Goal: Information Seeking & Learning: Learn about a topic

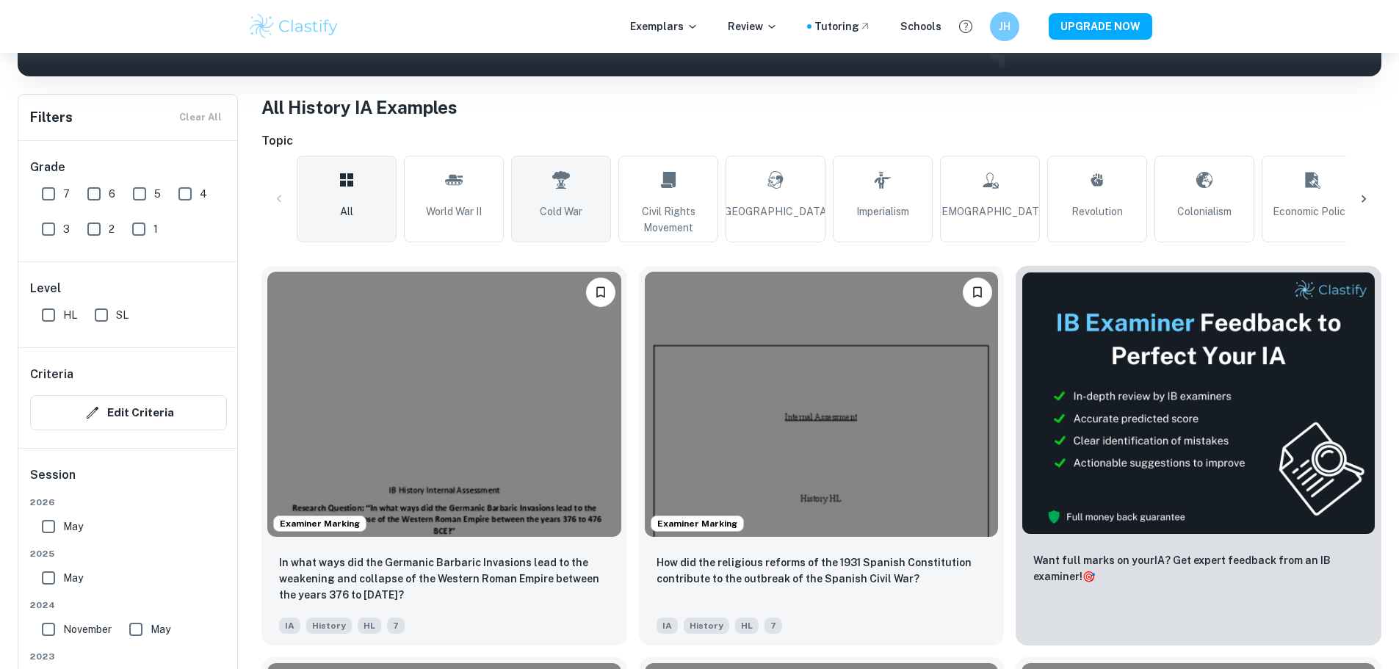
click at [559, 162] on icon at bounding box center [561, 179] width 18 height 35
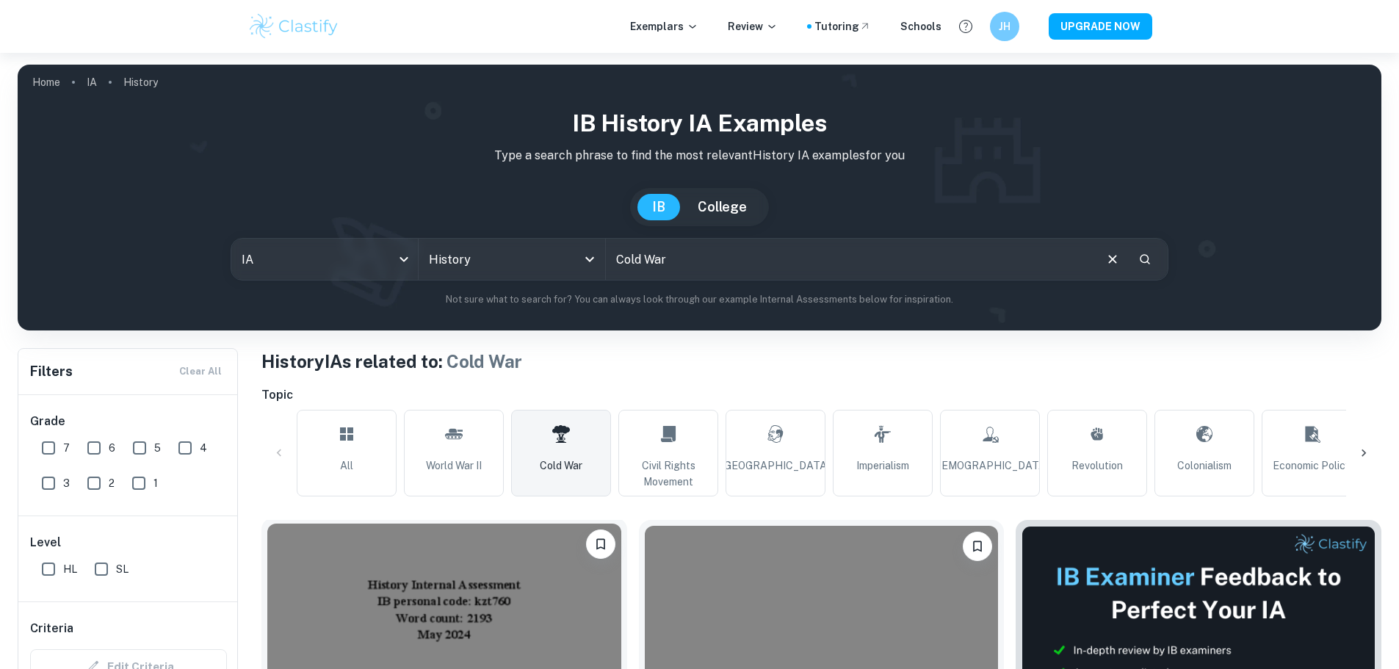
scroll to position [147, 0]
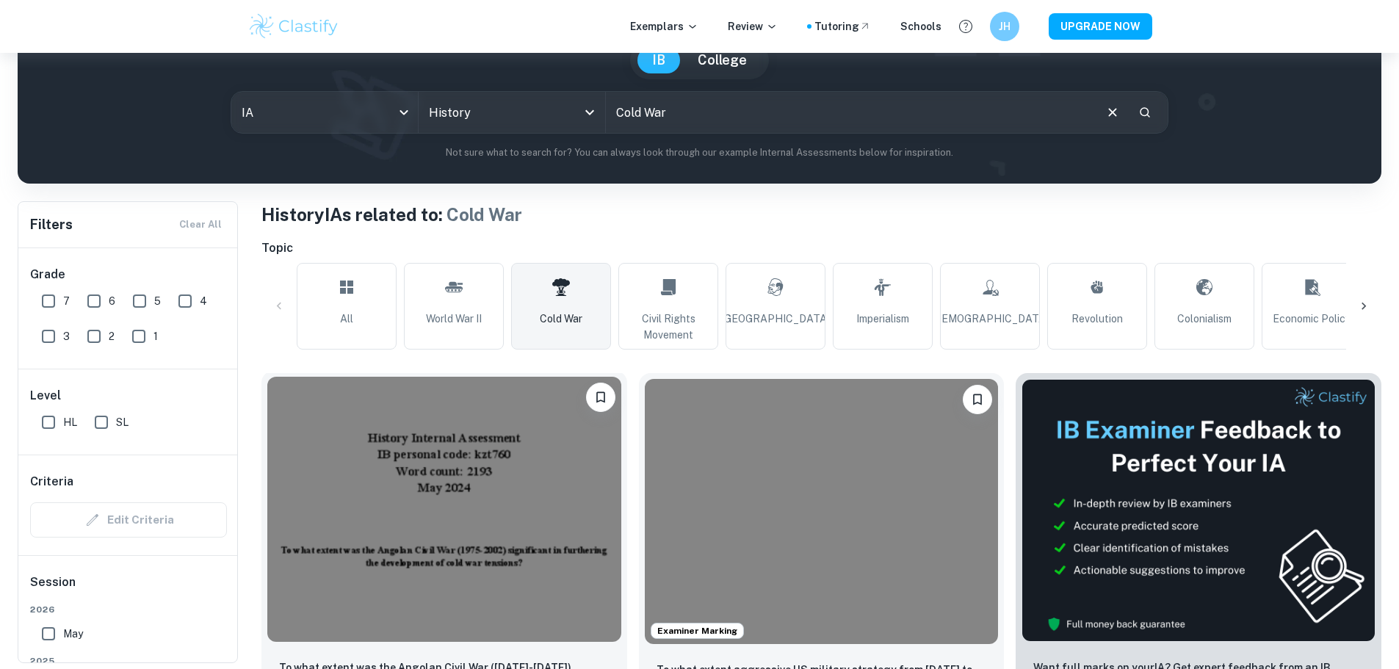
click at [394, 502] on img at bounding box center [444, 509] width 354 height 265
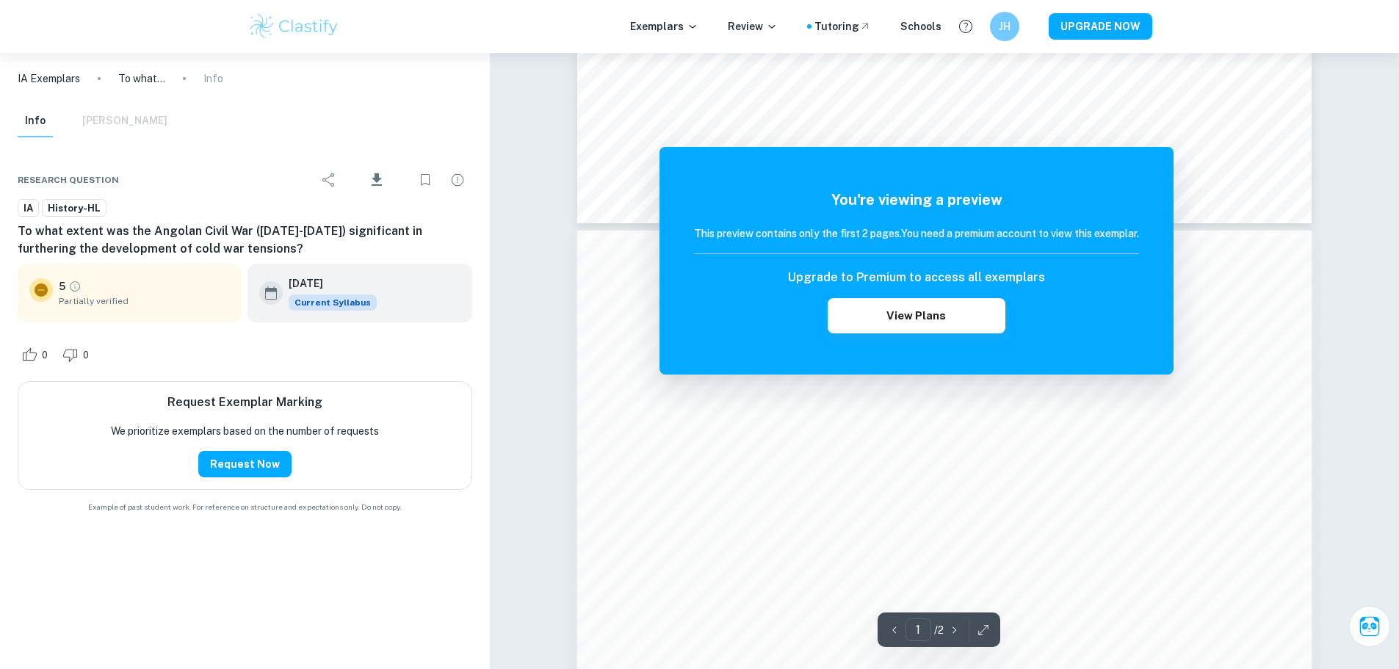
scroll to position [661, 0]
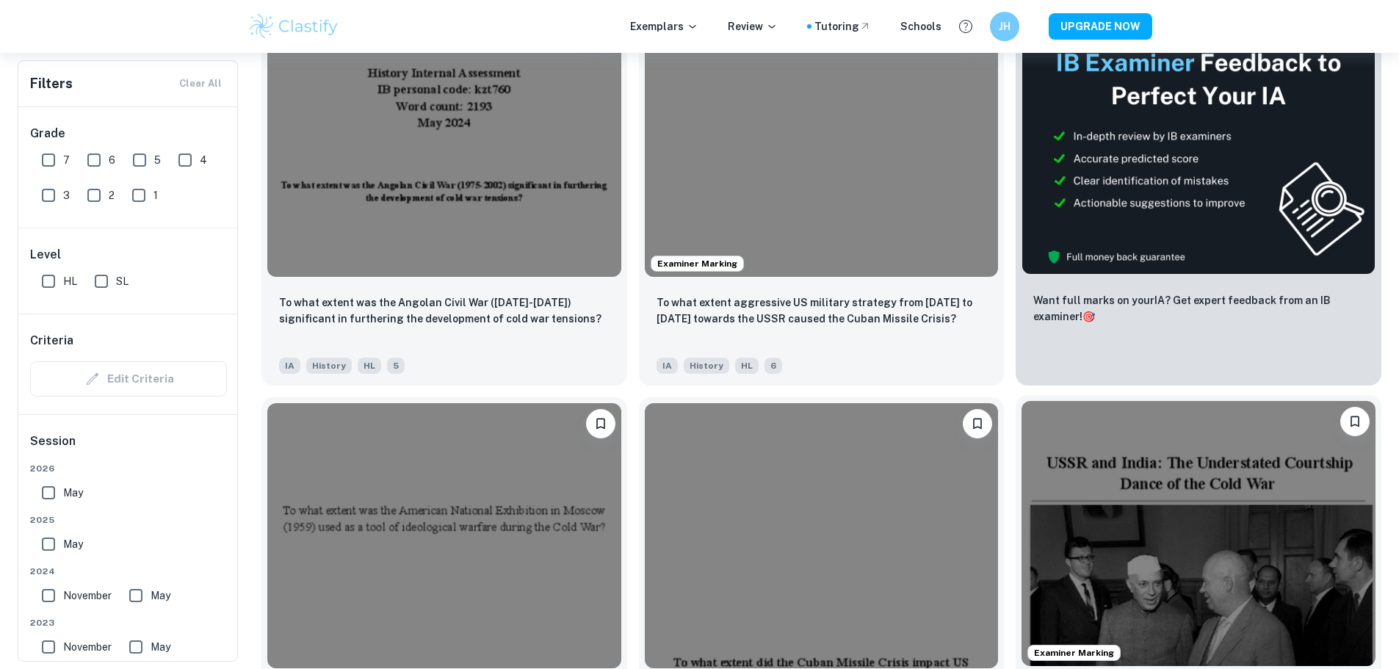
scroll to position [441, 0]
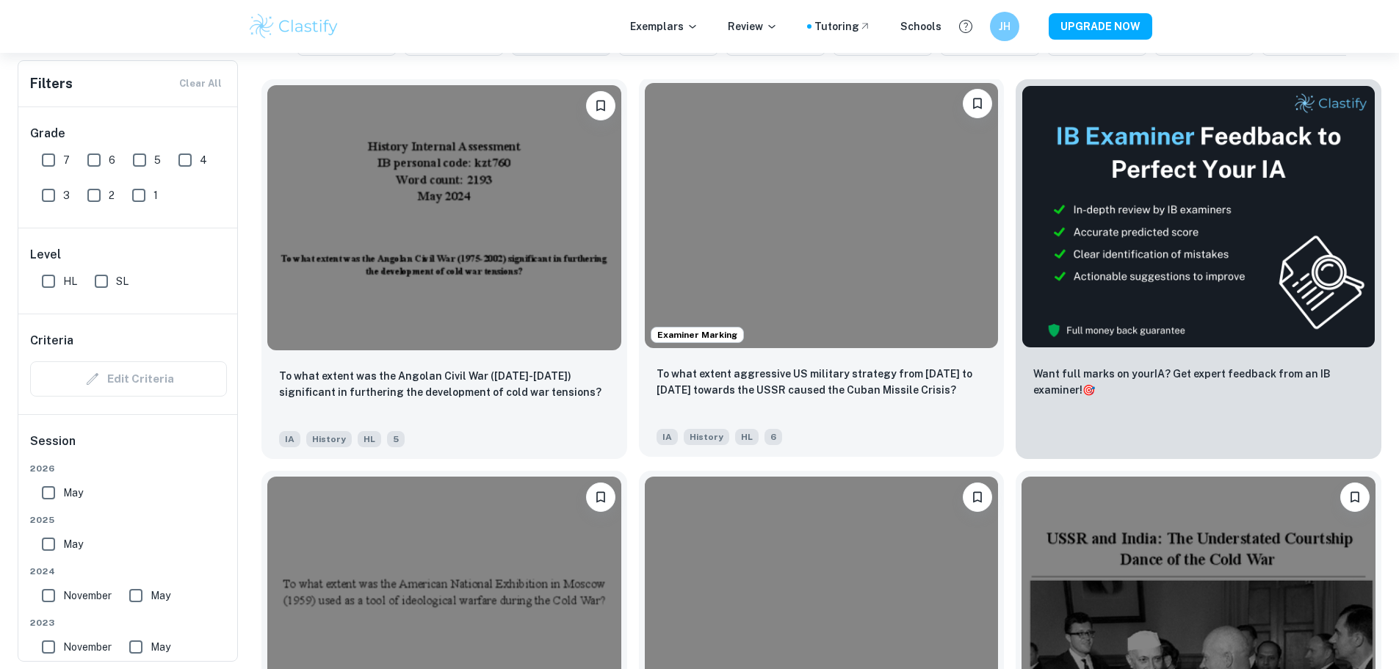
click at [648, 256] on img at bounding box center [822, 215] width 354 height 265
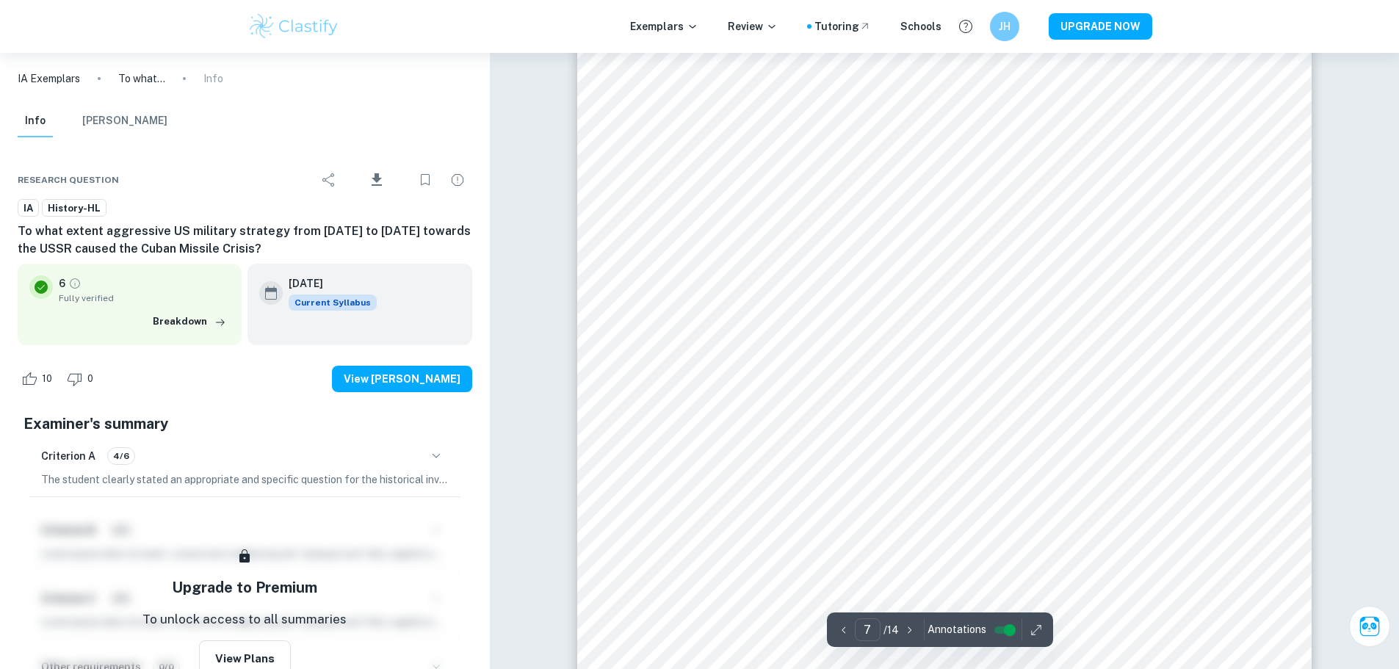
scroll to position [6482, 0]
type input "4"
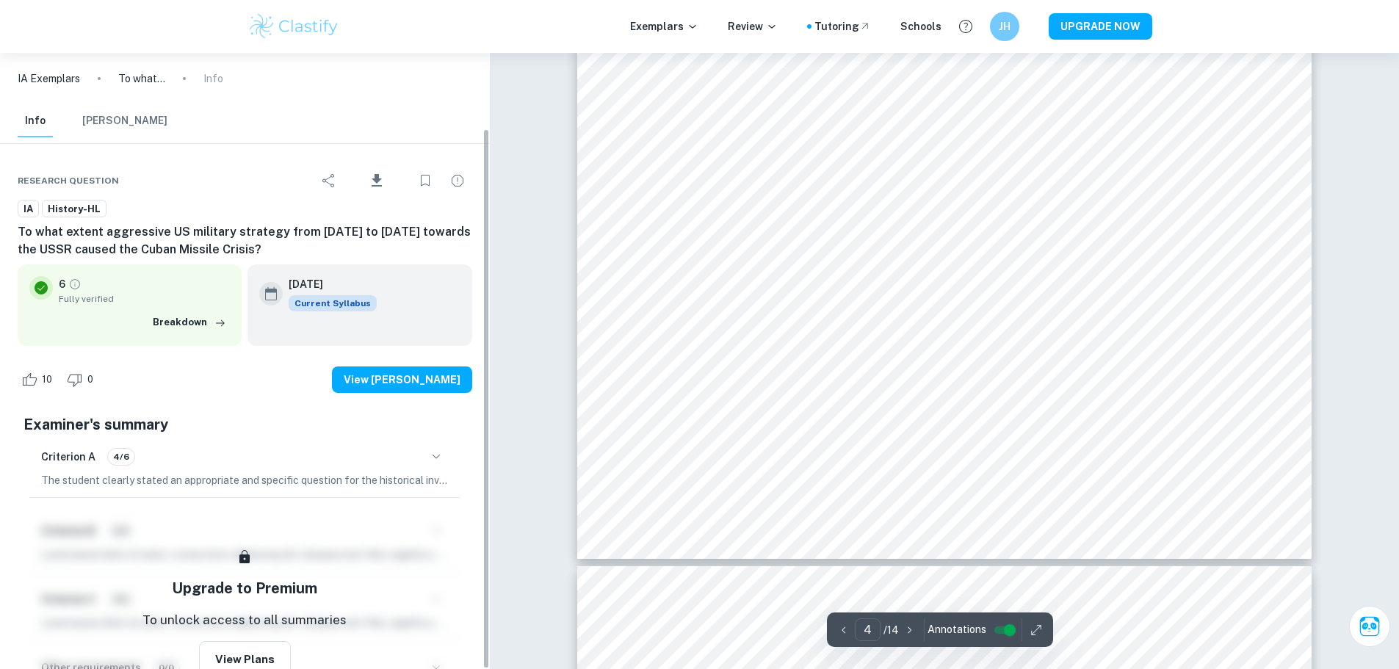
scroll to position [86, 0]
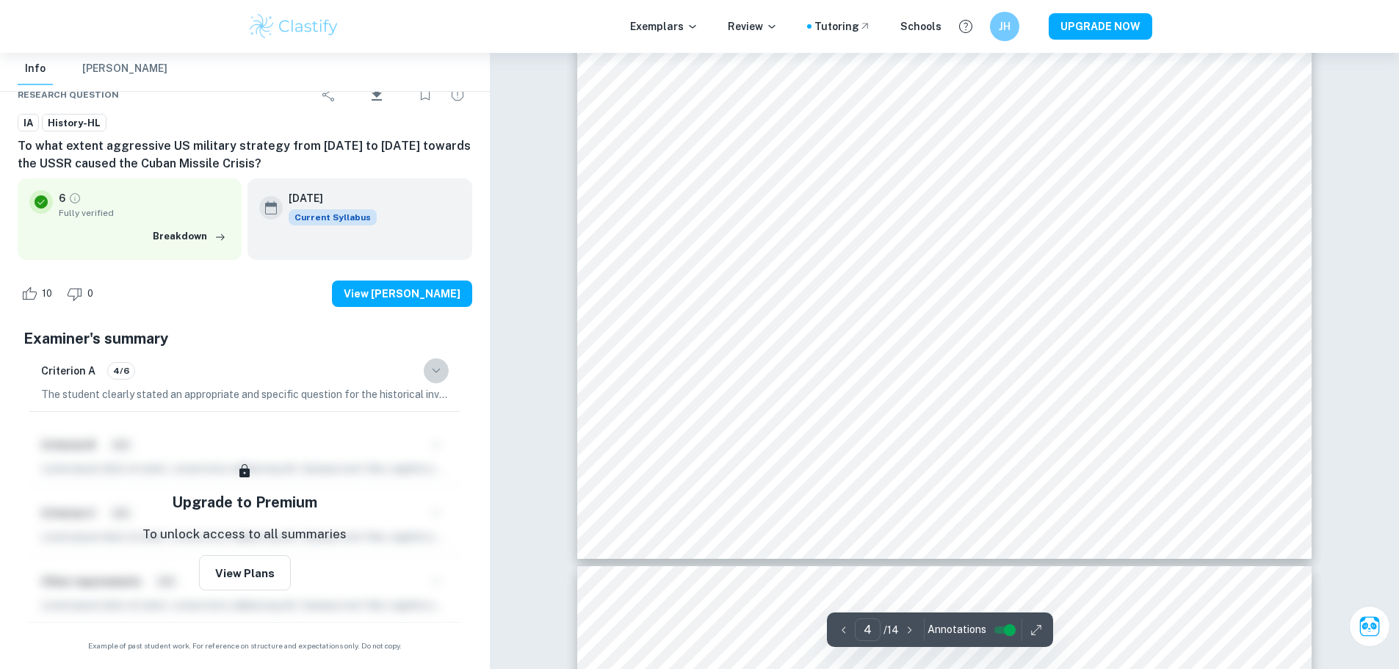
click at [435, 369] on icon "button" at bounding box center [436, 371] width 18 height 18
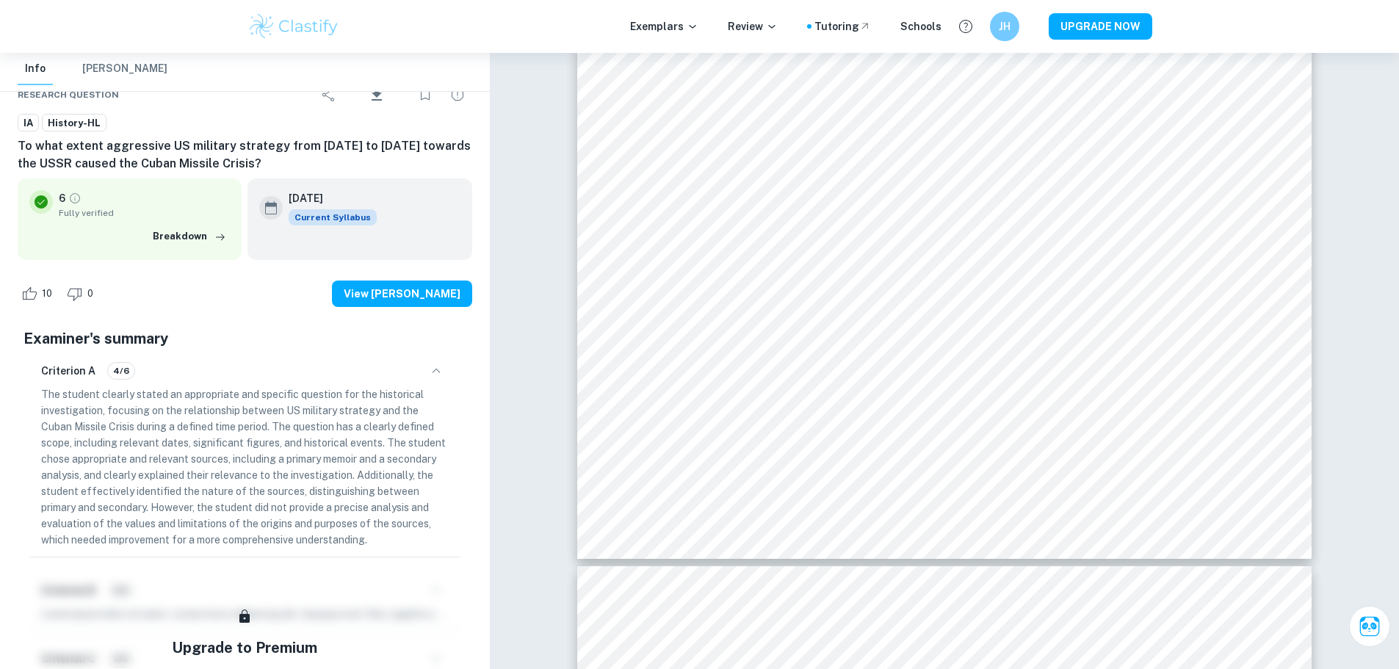
scroll to position [231, 0]
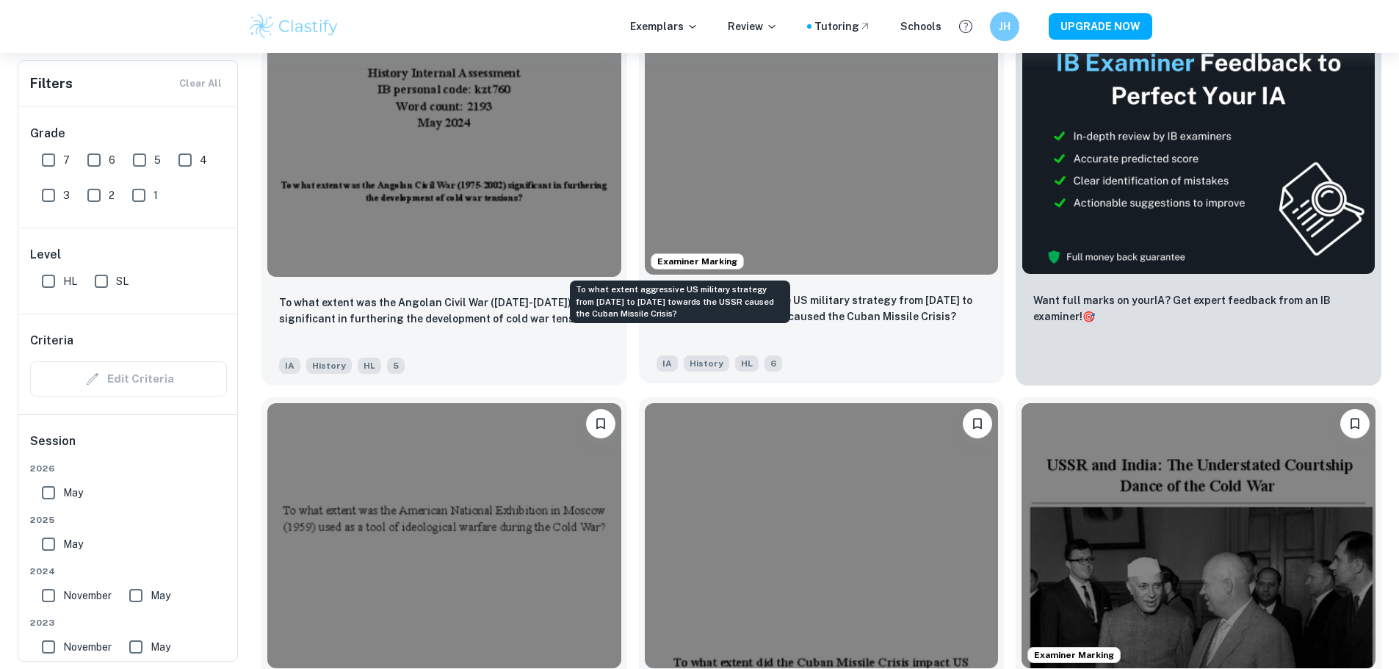
scroll to position [441, 0]
